Goal: Book appointment/travel/reservation

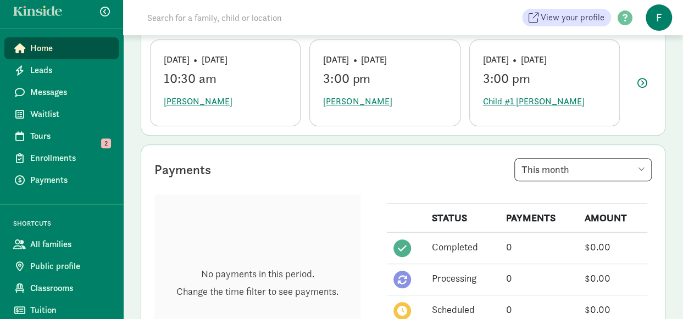
scroll to position [9, 0]
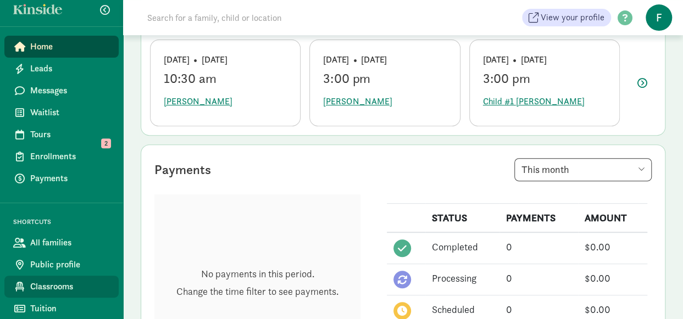
click at [59, 294] on link "Classrooms" at bounding box center [61, 287] width 114 height 22
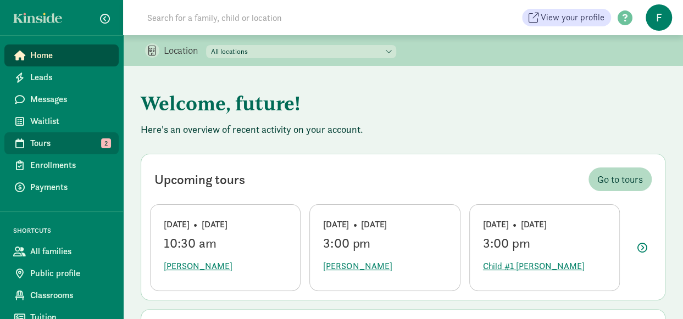
click at [74, 133] on link "Tours 2" at bounding box center [61, 143] width 114 height 22
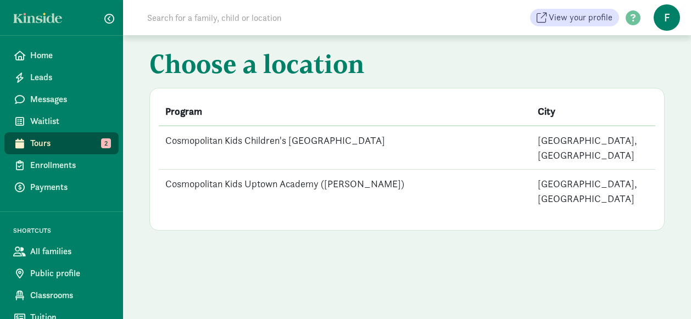
click at [268, 140] on td "Cosmopolitan Kids Children's [GEOGRAPHIC_DATA]" at bounding box center [345, 148] width 373 height 44
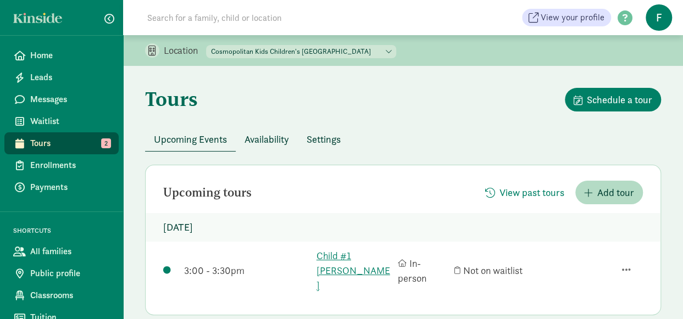
click at [278, 136] on span "Availability" at bounding box center [267, 139] width 45 height 15
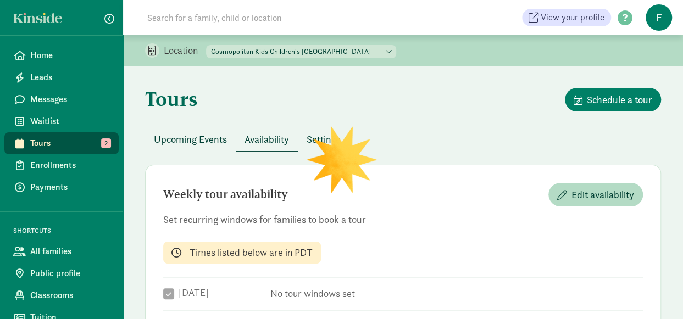
checkbox input "true"
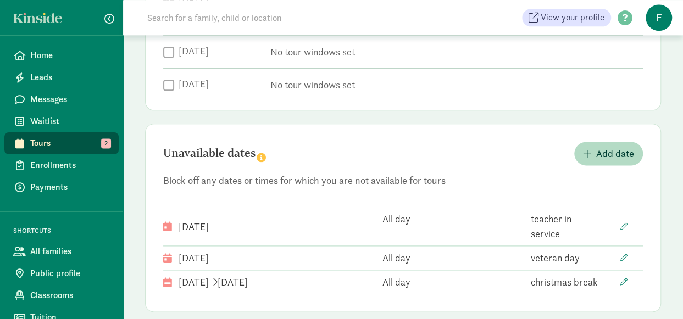
scroll to position [639, 0]
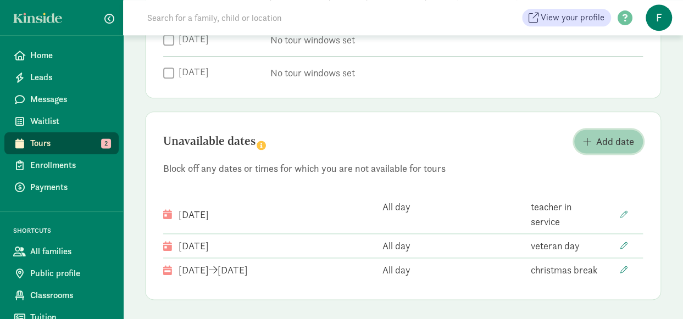
click at [601, 143] on span "Add date" at bounding box center [615, 141] width 38 height 15
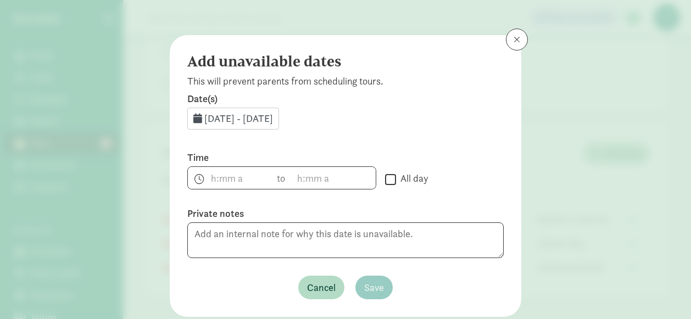
click at [193, 124] on div "Sep 4, 2025 - Sep 30, 2025" at bounding box center [233, 119] width 92 height 22
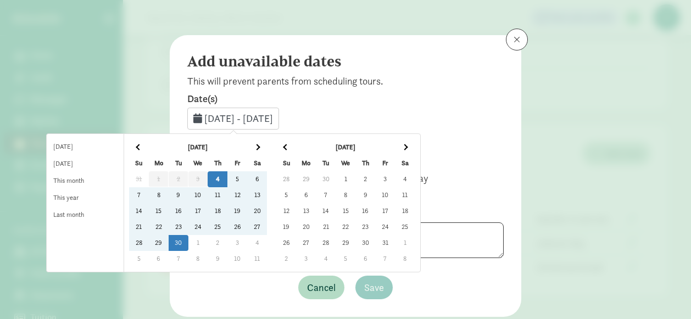
click at [415, 143] on th at bounding box center [405, 148] width 20 height 16
click at [356, 241] on td "31" at bounding box center [346, 243] width 20 height 16
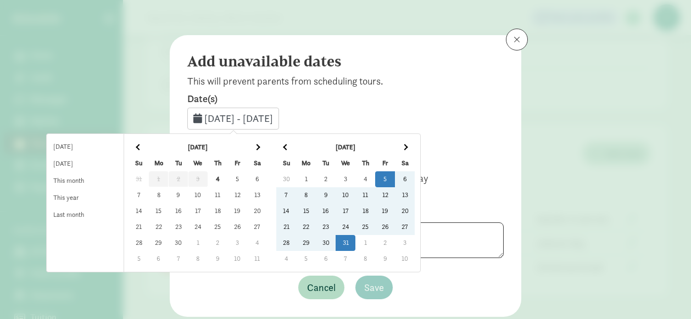
click at [415, 150] on th at bounding box center [405, 148] width 20 height 16
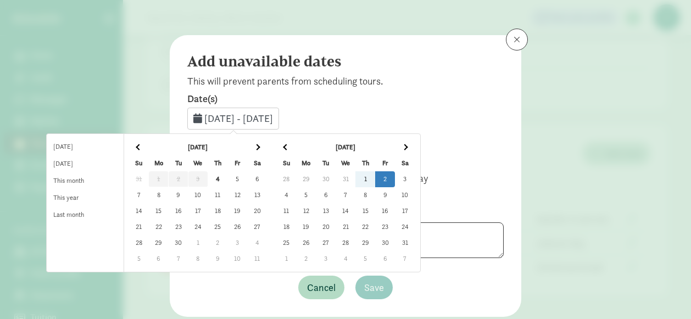
click at [395, 174] on td "2" at bounding box center [385, 179] width 20 height 16
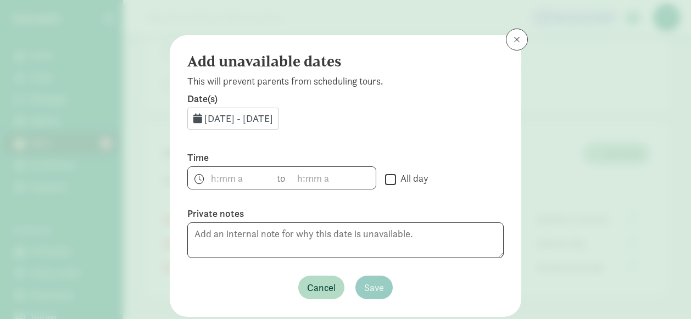
click at [385, 180] on input "All day" at bounding box center [390, 179] width 11 height 15
checkbox input "true"
click at [359, 279] on button "Save" at bounding box center [374, 288] width 37 height 24
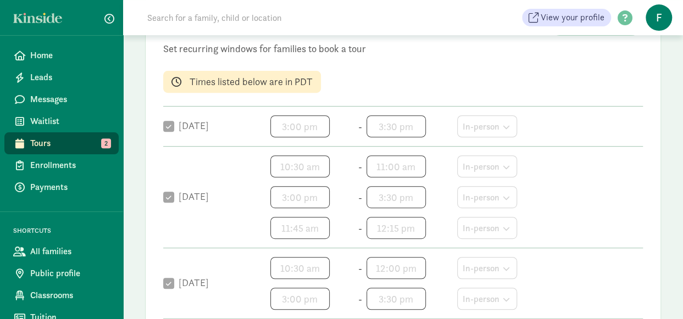
scroll to position [145, 0]
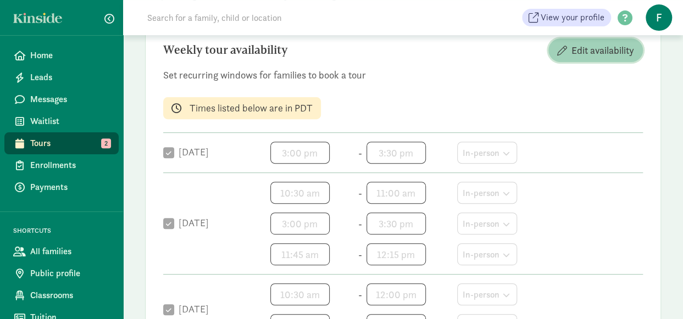
click at [567, 53] on span "Edit availability" at bounding box center [595, 50] width 77 height 15
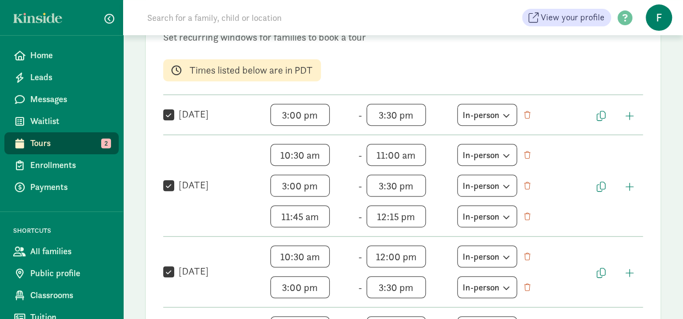
scroll to position [200, 0]
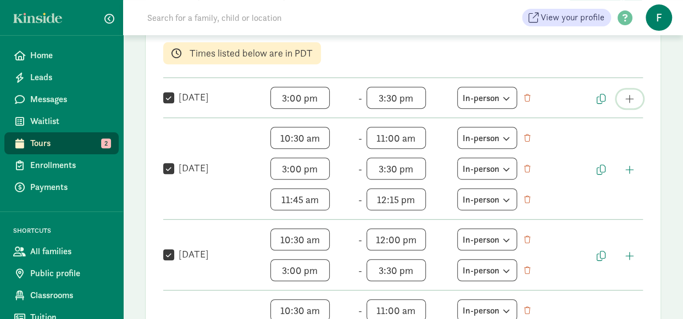
click at [633, 91] on button "button" at bounding box center [630, 99] width 26 height 19
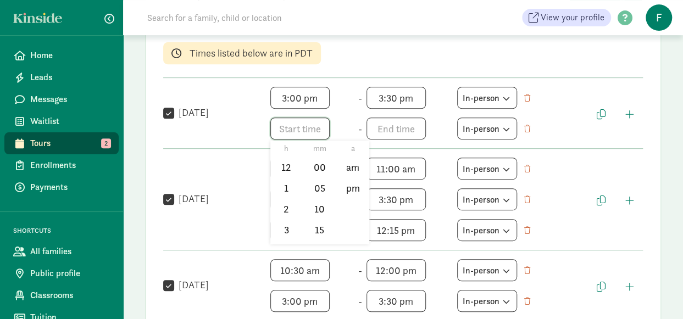
click at [291, 130] on span "h 12 1 2 3 4 5 6 7 8 9 10 11 mm 00 05 10 15 20 25 30 35 40 45 50 55 a am pm" at bounding box center [312, 129] width 84 height 22
click at [288, 208] on li "10" at bounding box center [286, 213] width 32 height 21
click at [317, 168] on li "00" at bounding box center [319, 167] width 32 height 21
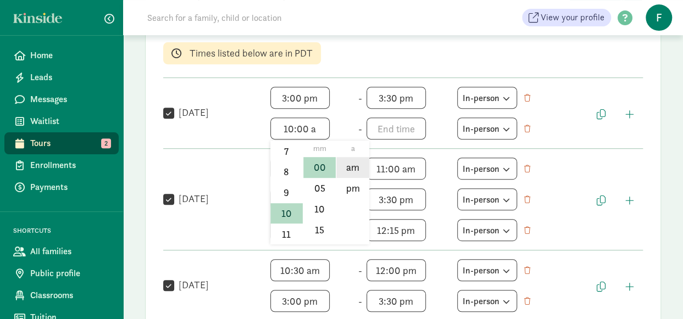
click at [355, 168] on li "am" at bounding box center [352, 167] width 32 height 21
type input "10:00 am"
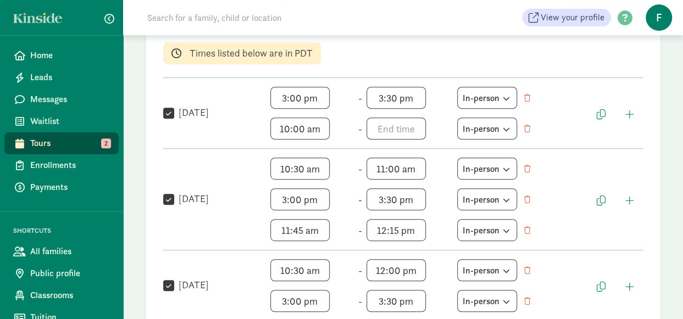
scroll to position [79, 0]
click at [385, 227] on span "12:15 pm h 12 1 2 3 4 5 6 7 8 9 10 11 mm 00 05 10 15 20 25 30 35 40 45 50 55 a …" at bounding box center [409, 230] width 84 height 22
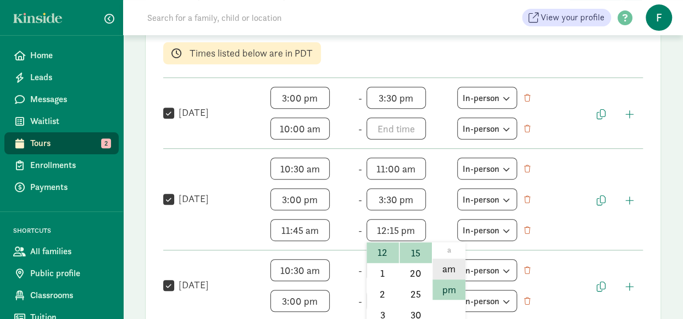
click at [446, 267] on li "am" at bounding box center [449, 269] width 32 height 21
click at [408, 232] on span "12:15 am h 12 1 2 3 4 5 6 7 8 9 10 11 mm 00 05 10 15 20 25 30 35 40 45 50 55 a …" at bounding box center [409, 230] width 84 height 22
click at [457, 289] on li "pm" at bounding box center [449, 290] width 32 height 21
type input "12:15 pm"
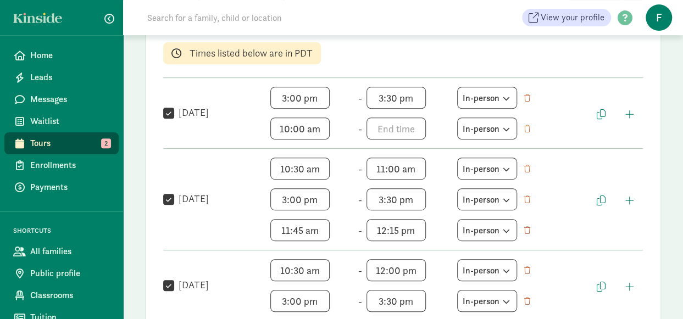
scroll to position [254, 0]
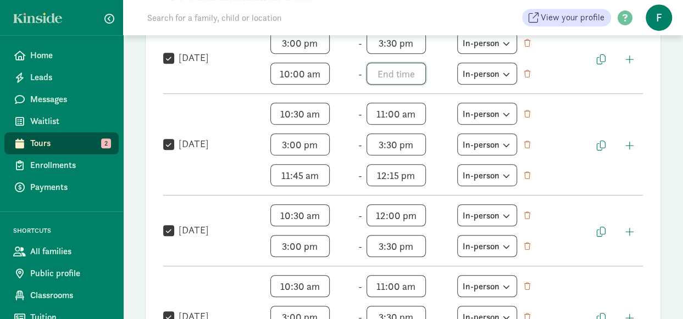
click at [387, 73] on span "h 12 1 2 3 4 5 6 7 8 9 10 11 mm 00 05 10 15 20 25 30 35 40 45 50 55 a am pm" at bounding box center [409, 74] width 84 height 22
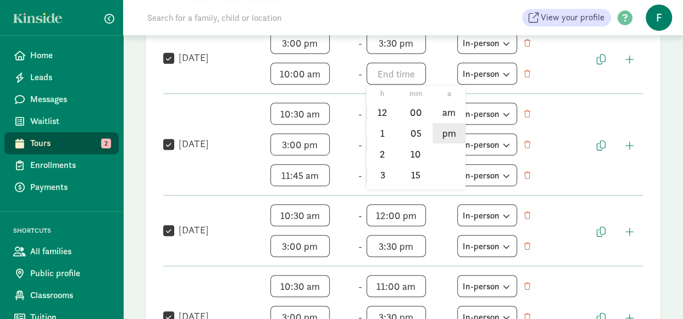
click at [453, 130] on li "pm" at bounding box center [449, 133] width 32 height 21
click at [384, 112] on li "12" at bounding box center [383, 112] width 32 height 21
click at [412, 105] on li "00" at bounding box center [416, 112] width 32 height 21
type input "12:00 pm"
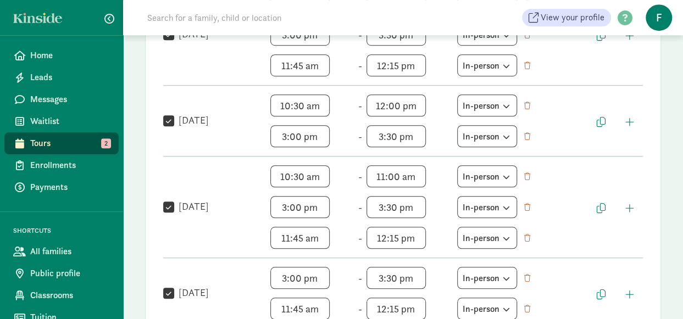
scroll to position [16, 0]
click at [286, 136] on span "3:00 pm h 12 1 2 3 4 5 6 7 8 9 10 11 mm 00 05 10 15 20 25 30 35 40 45 50 55 a a…" at bounding box center [312, 136] width 84 height 22
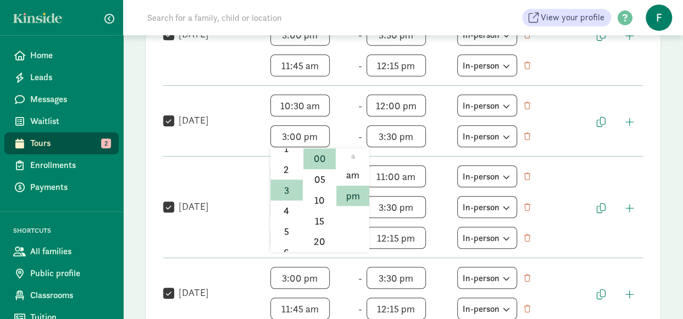
scroll to position [24, 0]
click at [286, 186] on li "2" at bounding box center [286, 192] width 32 height 21
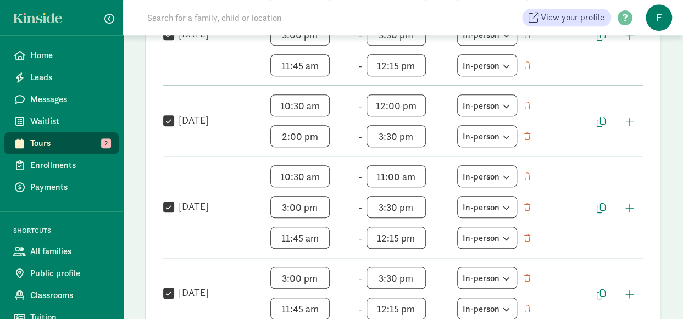
scroll to position [58, 0]
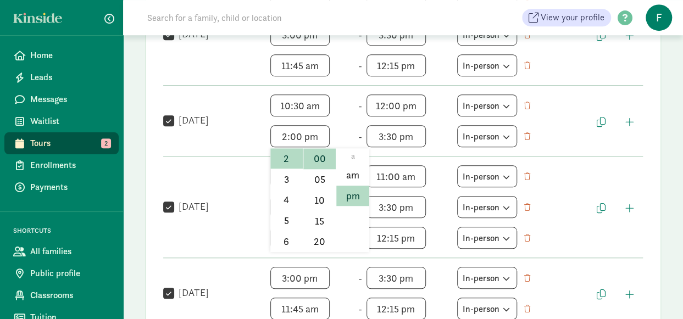
click at [298, 132] on span "2:00 pm h 12 1 2 3 4 5 6 7 8 9 10 11 mm 00 05 10 15 20 25 30 35 40 45 50 55 a a…" at bounding box center [312, 136] width 84 height 22
click at [315, 226] on li "30" at bounding box center [319, 228] width 32 height 21
type input "2:30 pm"
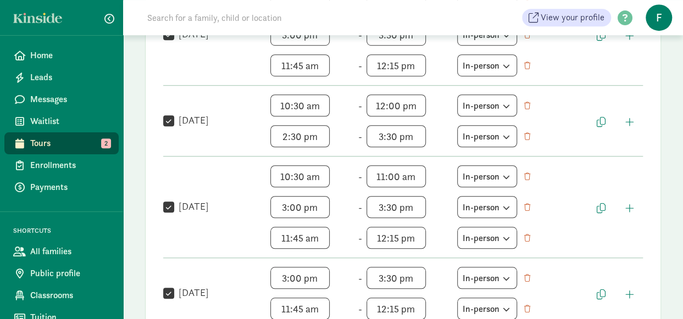
scroll to position [419, 0]
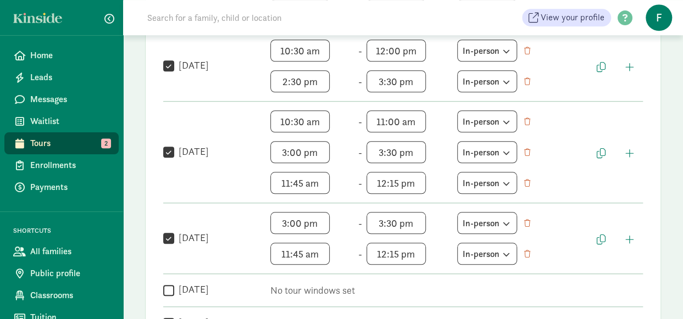
click at [637, 250] on div " Friday 3:00 pm h 12 1 2 3 4 5 6 7 8 9 10 11 mm 00 05 10 15 20 25 30 35 40 45 …" at bounding box center [403, 238] width 480 height 53
click at [627, 235] on span "button" at bounding box center [629, 240] width 9 height 10
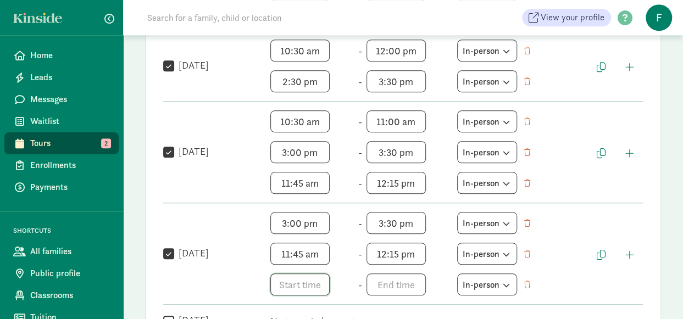
click at [284, 278] on span "h 12 1 2 3 4 5 6 7 8 9 10 11 mm 00 05 10 15 20 25 30 35 40 45 50 55 a am pm" at bounding box center [312, 285] width 84 height 22
click at [285, 250] on div at bounding box center [341, 159] width 683 height 319
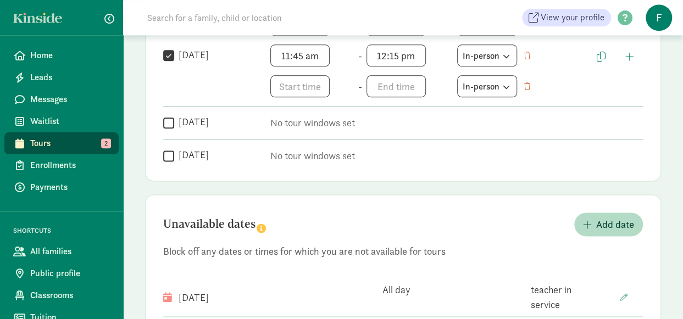
click at [291, 67] on span "11:45 am h 12 1 2 3 4 5 6 7 8 9 10 11 mm 00 05 10 15 20 25 30 35 40 45 50 55 a …" at bounding box center [312, 56] width 84 height 22
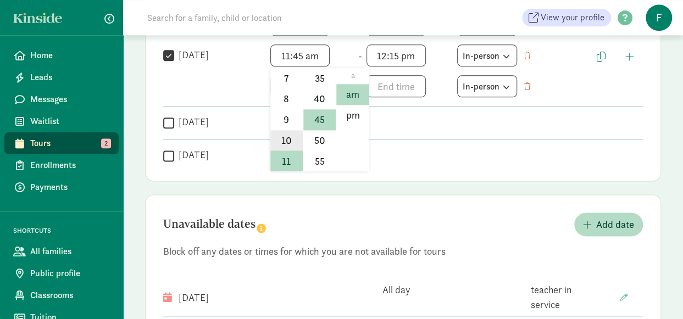
click at [286, 136] on li "10" at bounding box center [286, 140] width 32 height 21
click at [297, 53] on span "10:45 am h 12 1 2 3 4 5 6 7 8 9 10 11 mm 00 05 10 15 20 25 30 35 40 45 50 55 a …" at bounding box center [312, 56] width 84 height 22
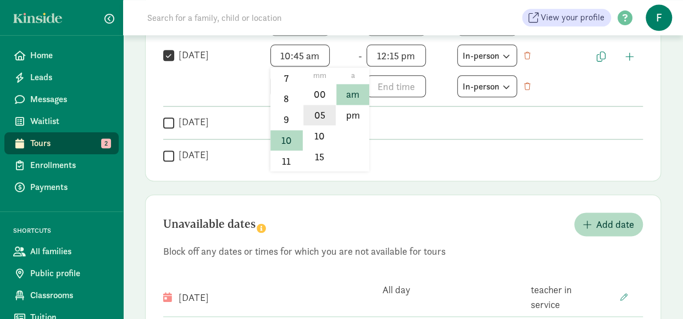
scroll to position [563, 0]
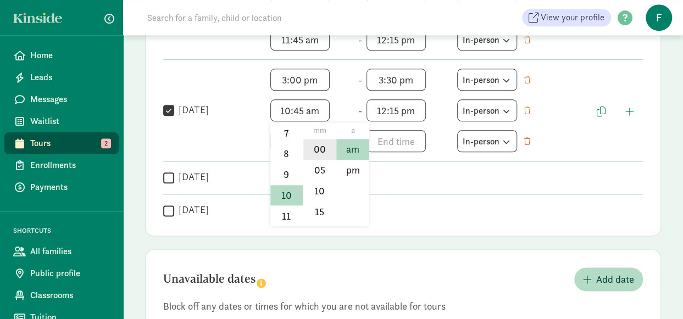
click at [317, 152] on li "00" at bounding box center [319, 149] width 32 height 21
type input "10:00 am"
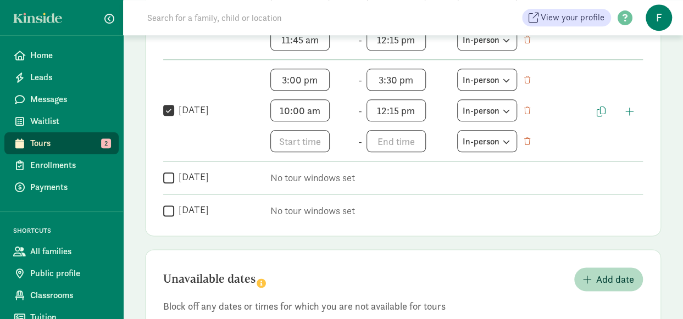
scroll to position [79, 0]
click at [387, 108] on span "12:15 pm h 12 1 2 3 4 5 6 7 8 9 10 11 mm 00 05 10 15 20 25 30 35 40 45 50 55 a …" at bounding box center [409, 110] width 84 height 22
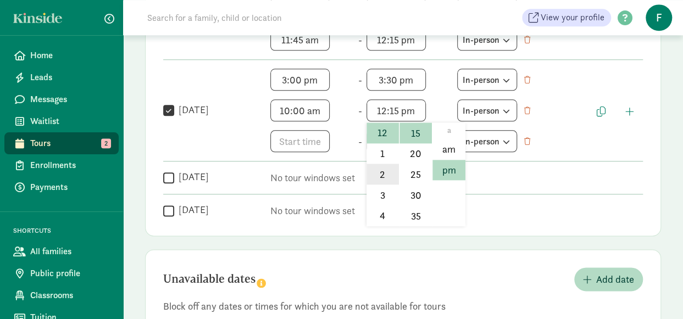
click at [381, 168] on li "2" at bounding box center [383, 174] width 32 height 21
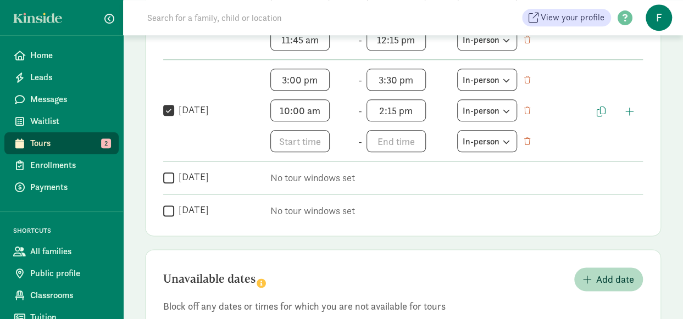
type input "2:15 pm"
click at [532, 140] on span "button" at bounding box center [528, 141] width 8 height 7
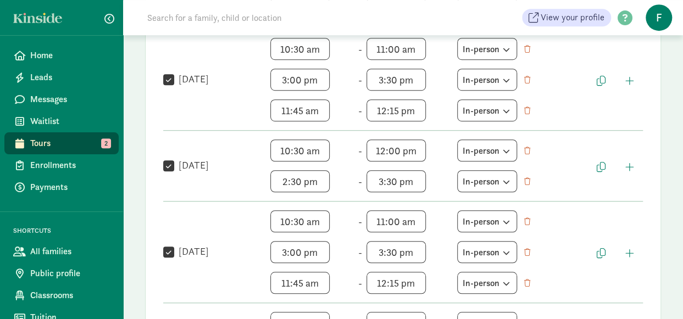
scroll to position [144, 0]
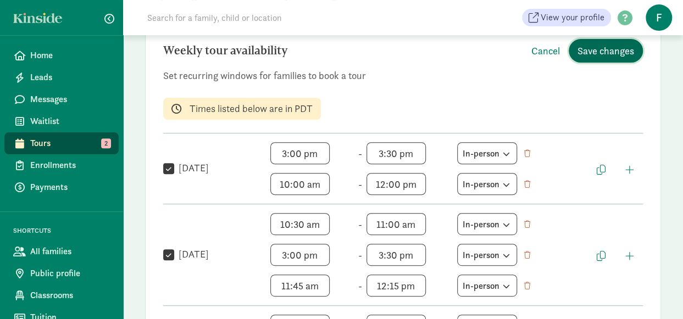
click at [604, 52] on span "Save changes" at bounding box center [606, 50] width 57 height 15
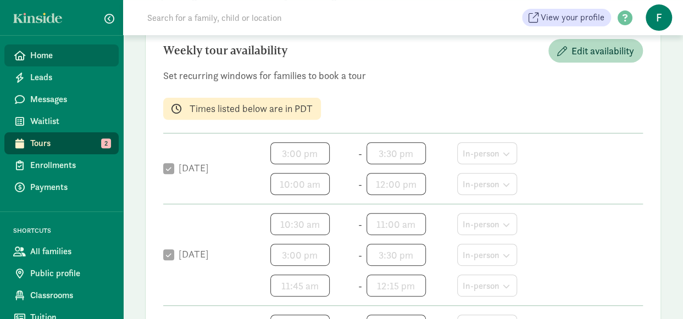
click at [22, 55] on icon at bounding box center [19, 56] width 11 height 10
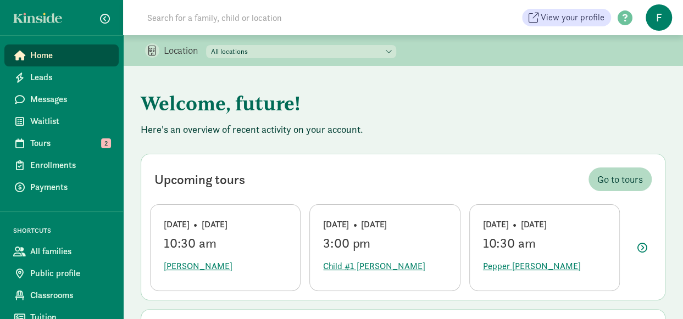
click at [243, 49] on select "All locations Cosmopolitan Kids Children's Downtown Academy Cosmopolitan Kids […" at bounding box center [301, 51] width 190 height 13
select select "87482"
click at [207, 45] on select "All locations Cosmopolitan Kids Children's Downtown Academy Cosmopolitan Kids […" at bounding box center [301, 51] width 190 height 13
